Goal: Task Accomplishment & Management: Manage account settings

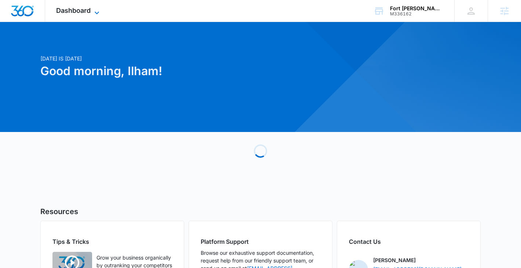
click at [74, 8] on span "Dashboard" at bounding box center [73, 11] width 35 height 8
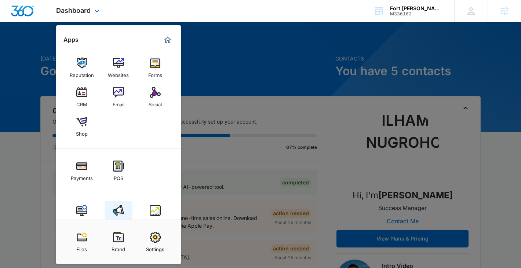
click at [122, 210] on img at bounding box center [118, 210] width 11 height 11
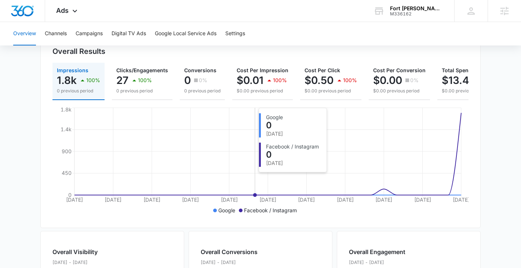
scroll to position [94, 0]
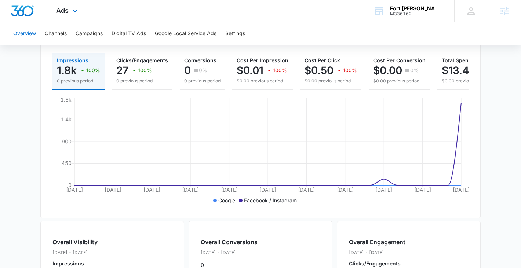
click at [70, 6] on div "Ads Apps Reputation Websites Forms CRM Email Social Shop Payments POS Content A…" at bounding box center [67, 11] width 45 height 22
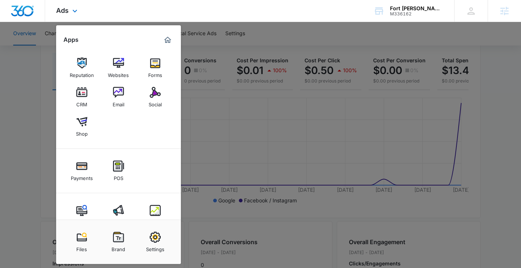
scroll to position [18, 0]
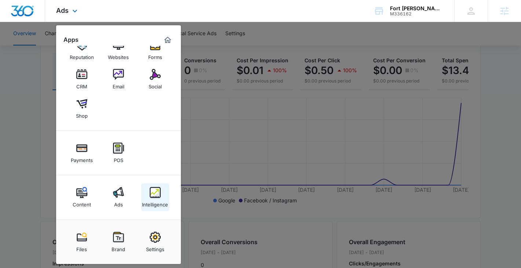
click at [154, 196] on img at bounding box center [155, 192] width 11 height 11
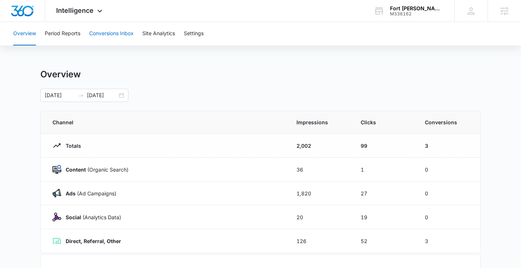
click at [113, 41] on button "Conversions Inbox" at bounding box center [111, 33] width 44 height 23
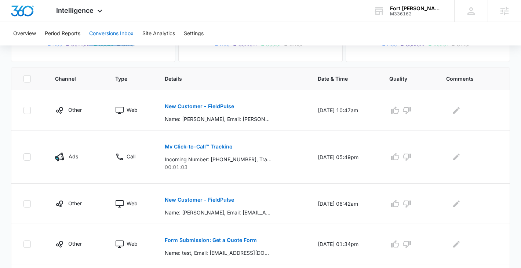
scroll to position [131, 0]
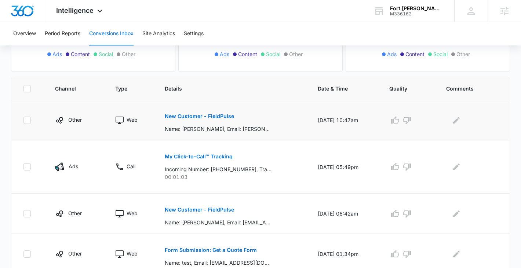
click at [186, 115] on p "New Customer - FieldPulse" at bounding box center [199, 116] width 69 height 5
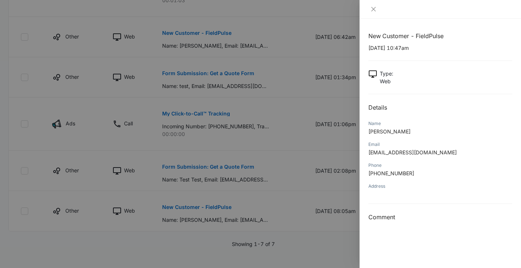
scroll to position [315, 0]
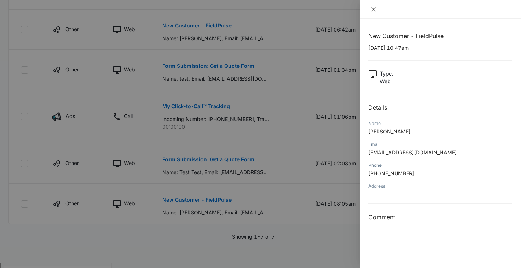
click at [375, 10] on icon "close" at bounding box center [374, 9] width 4 height 4
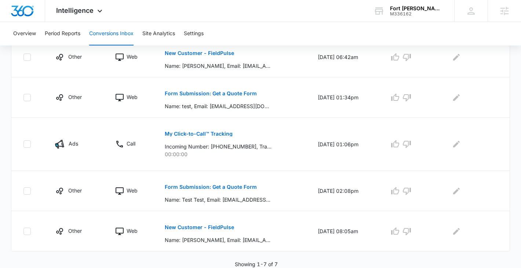
scroll to position [0, 0]
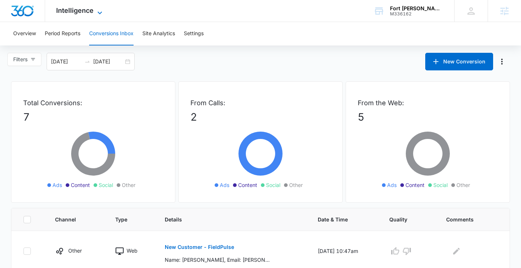
click at [83, 14] on span "Intelligence" at bounding box center [74, 11] width 37 height 8
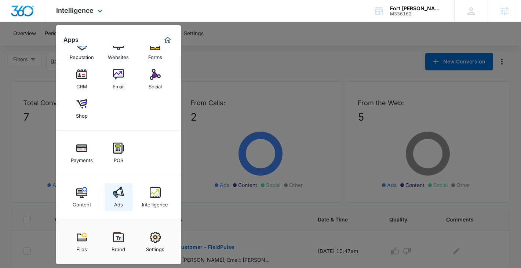
click at [117, 198] on div "Ads" at bounding box center [118, 203] width 9 height 10
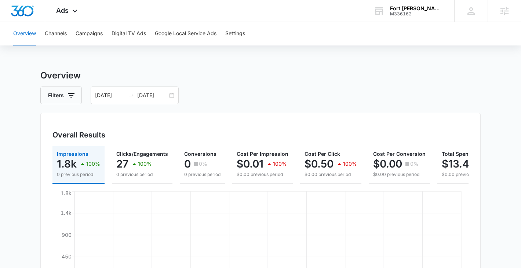
scroll to position [24, 0]
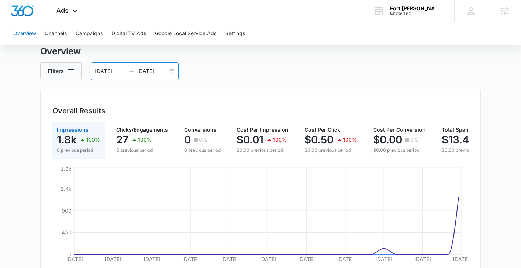
click at [171, 71] on div "09/06/2025 10/06/2025" at bounding box center [135, 71] width 88 height 18
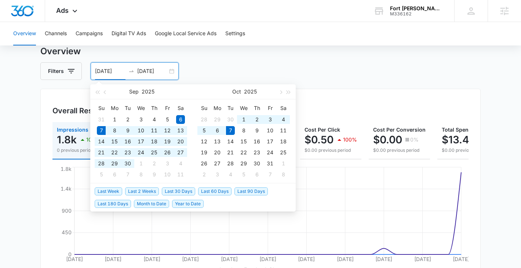
click at [178, 189] on span "Last 30 Days" at bounding box center [178, 192] width 33 height 8
type input "[DATE]"
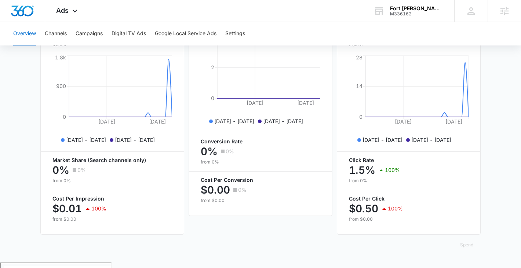
scroll to position [0, 0]
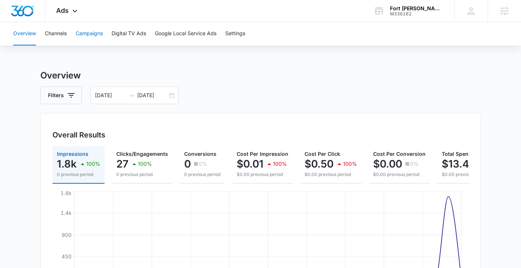
click at [90, 35] on button "Campaigns" at bounding box center [89, 33] width 27 height 23
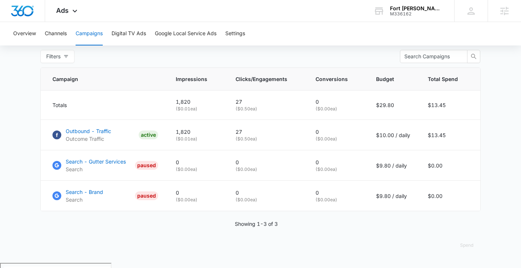
scroll to position [291, 0]
click at [102, 135] on p "Outbound - Traffic" at bounding box center [89, 131] width 46 height 8
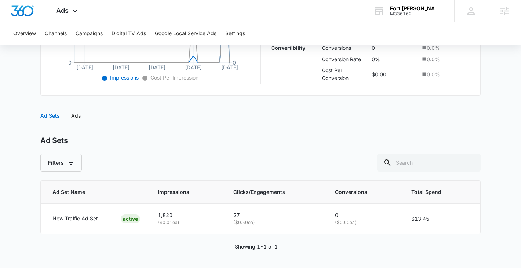
scroll to position [241, 0]
click at [76, 116] on div "Ads" at bounding box center [76, 116] width 10 height 8
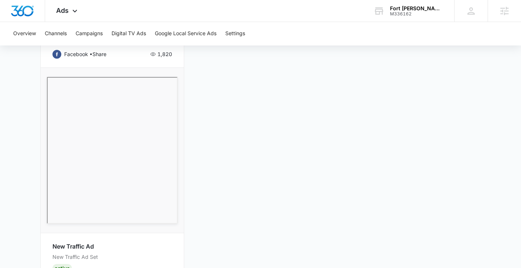
scroll to position [392, 0]
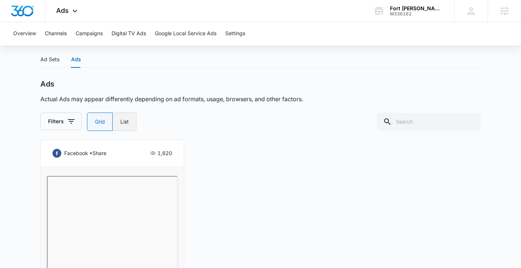
click at [134, 123] on label "List" at bounding box center [125, 122] width 24 height 18
click at [120, 122] on input "List" at bounding box center [120, 122] width 0 height 0
radio input "false"
radio input "true"
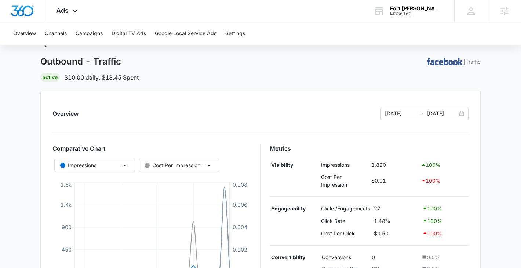
scroll to position [0, 0]
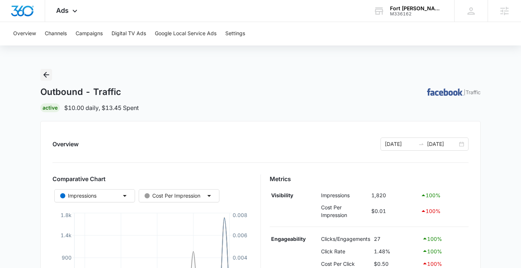
click at [46, 75] on icon "Back" at bounding box center [46, 75] width 6 height 6
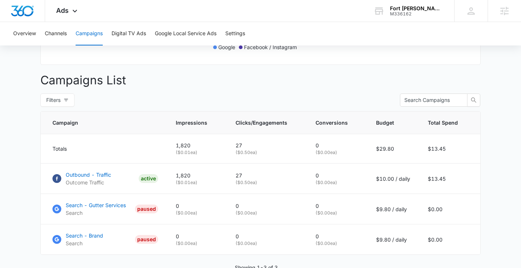
scroll to position [291, 0]
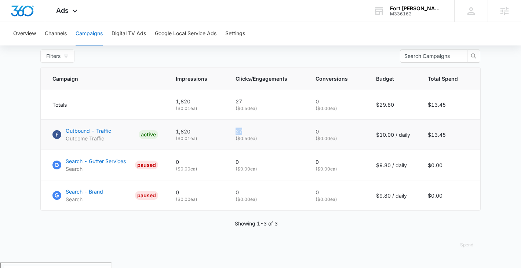
drag, startPoint x: 247, startPoint y: 137, endPoint x: 229, endPoint y: 137, distance: 17.6
click at [229, 137] on td "27 ( $0.50 ea)" at bounding box center [267, 135] width 80 height 30
click at [227, 137] on td "1,820 ( $0.01 ea)" at bounding box center [197, 135] width 60 height 30
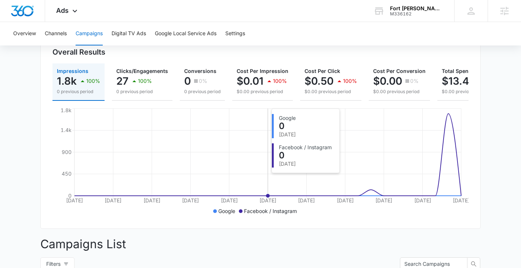
scroll to position [83, 0]
